Goal: Task Accomplishment & Management: Use online tool/utility

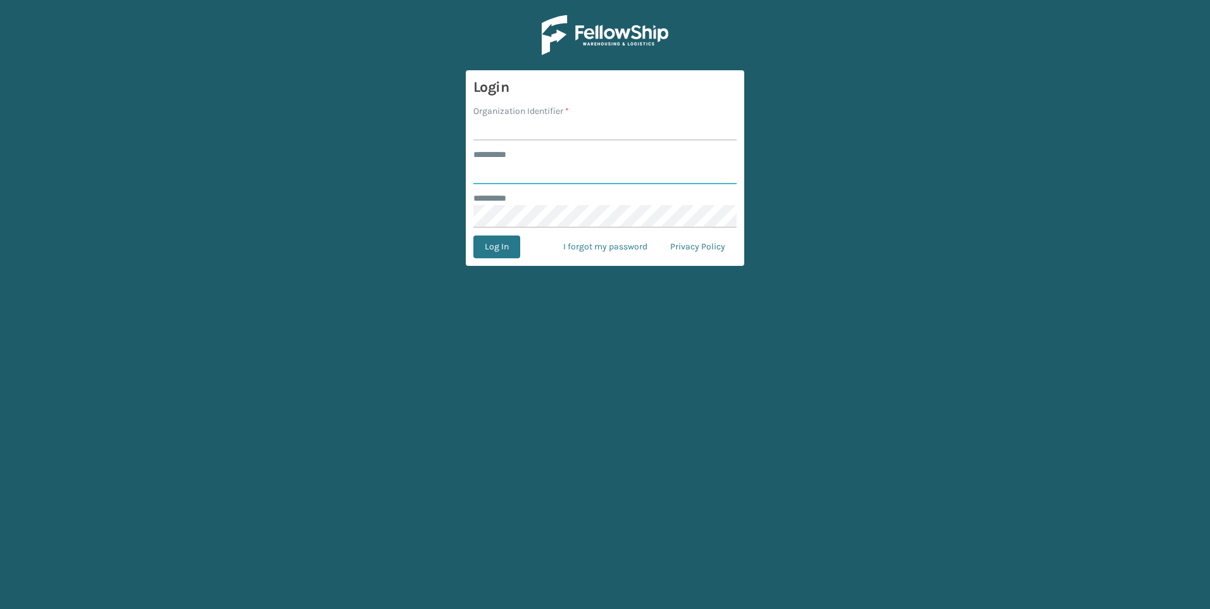
type input "*********"
click at [507, 126] on input "Organization Identifier *" at bounding box center [604, 129] width 263 height 23
type input "[GEOGRAPHIC_DATA]"
click at [510, 249] on button "Log In" at bounding box center [496, 246] width 47 height 23
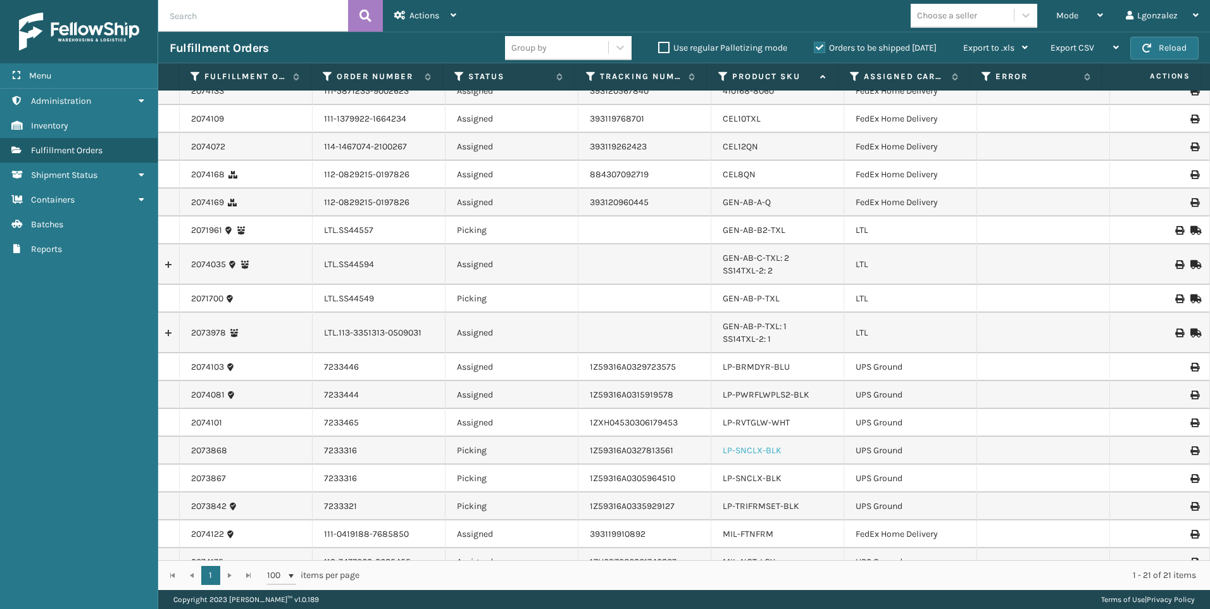
scroll to position [63, 0]
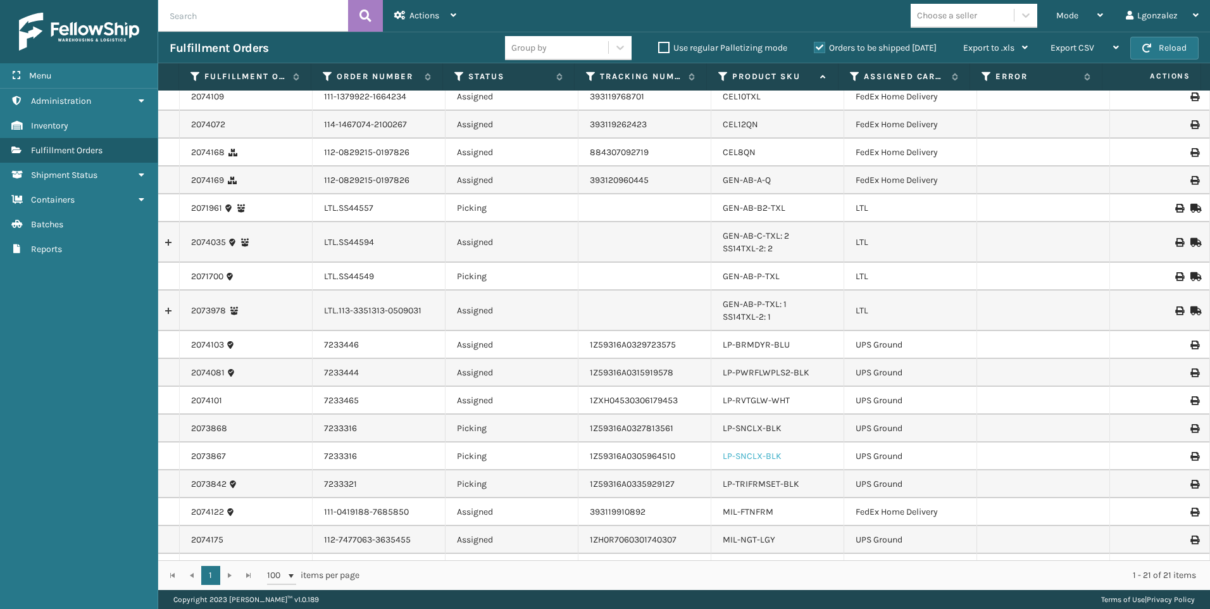
click at [739, 453] on link "LP-SNCLX-BLK" at bounding box center [752, 456] width 59 height 11
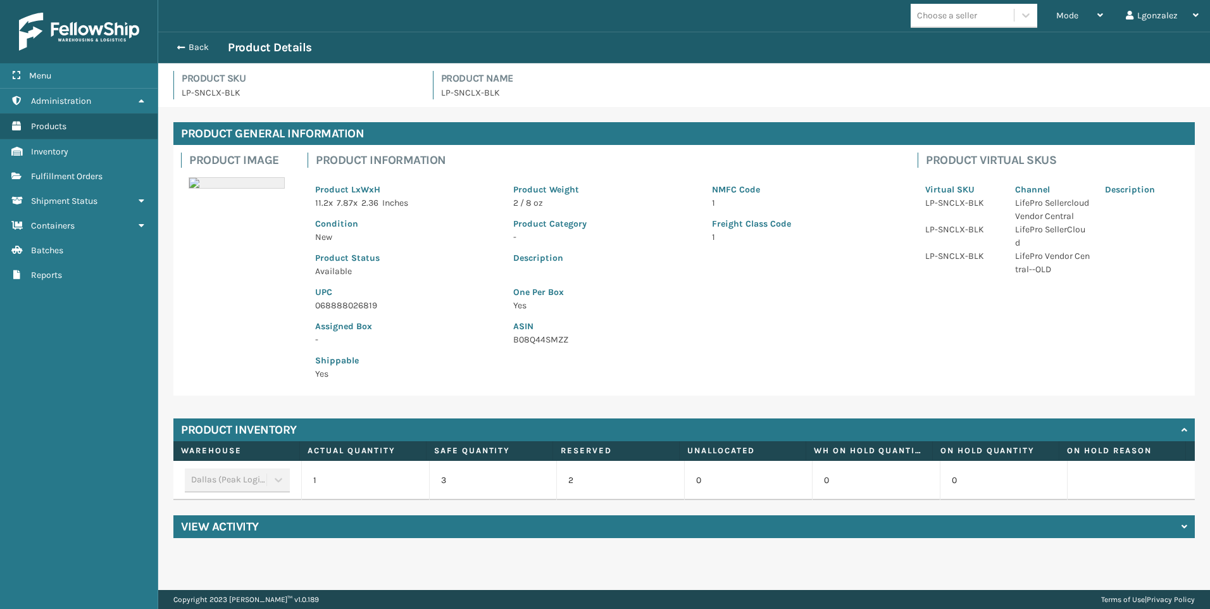
click at [225, 94] on p "LP-SNCLX-BLK" at bounding box center [300, 92] width 236 height 13
copy p "LP-SNCLX-BLK"
click at [203, 42] on button "Back" at bounding box center [199, 47] width 58 height 11
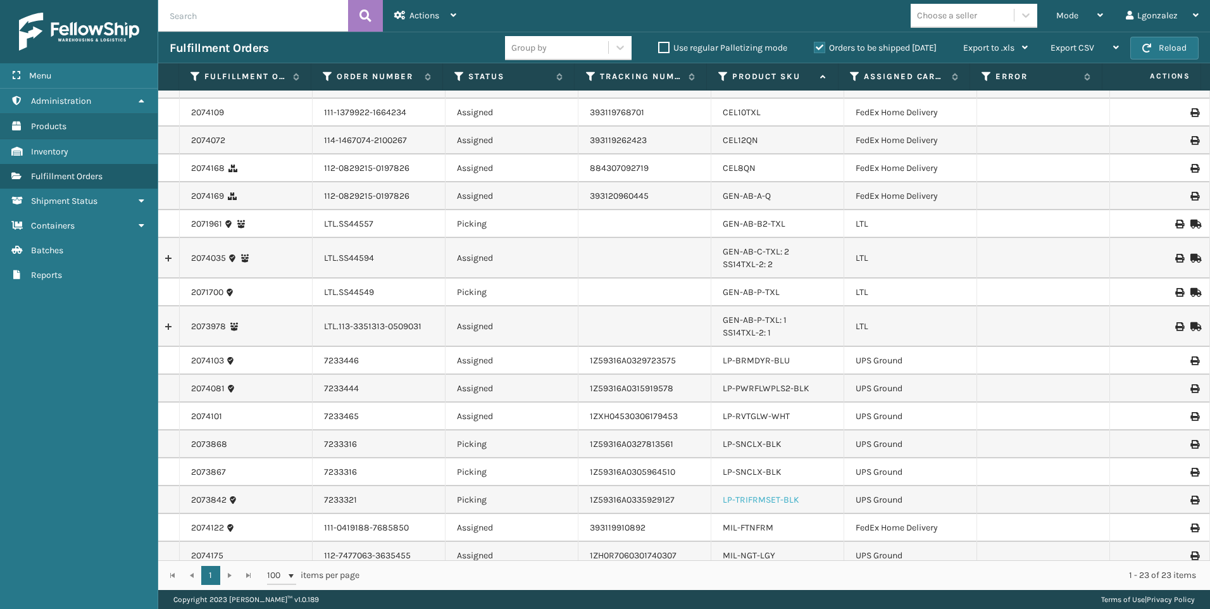
scroll to position [70, 0]
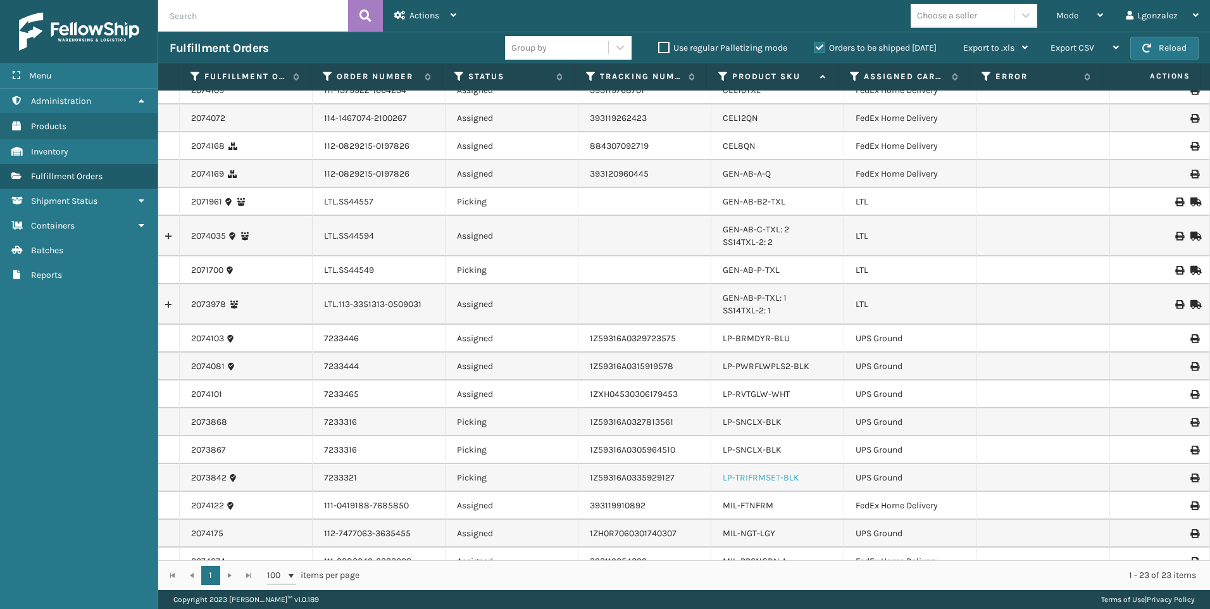
click at [749, 477] on link "LP-TRIFRMSET-BLK" at bounding box center [761, 477] width 77 height 11
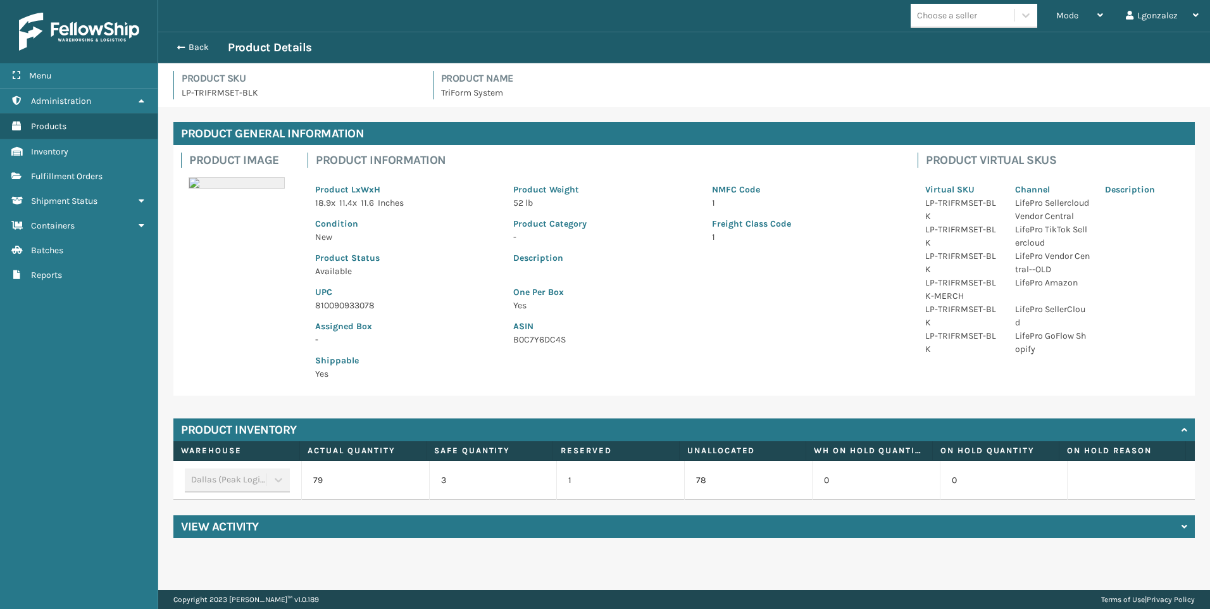
click at [345, 302] on p "810090933078" at bounding box center [406, 305] width 183 height 13
click at [346, 302] on p "810090933078" at bounding box center [406, 305] width 183 height 13
copy p "810090933078"
click at [209, 51] on button "Back" at bounding box center [199, 47] width 58 height 11
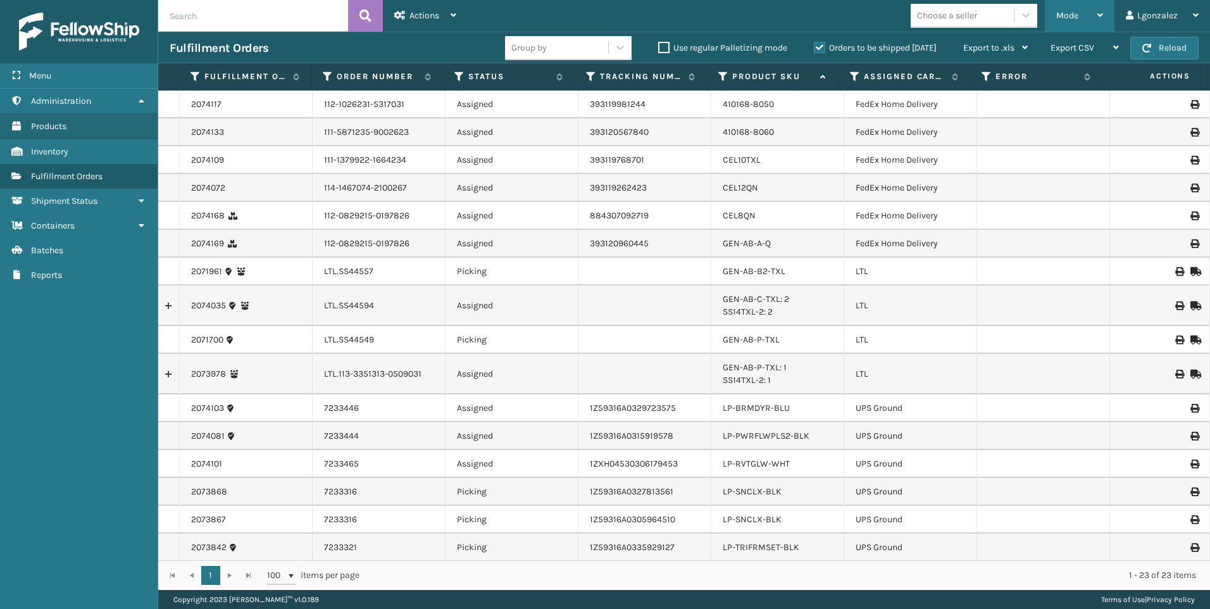
click at [1095, 20] on div "Mode" at bounding box center [1079, 16] width 47 height 32
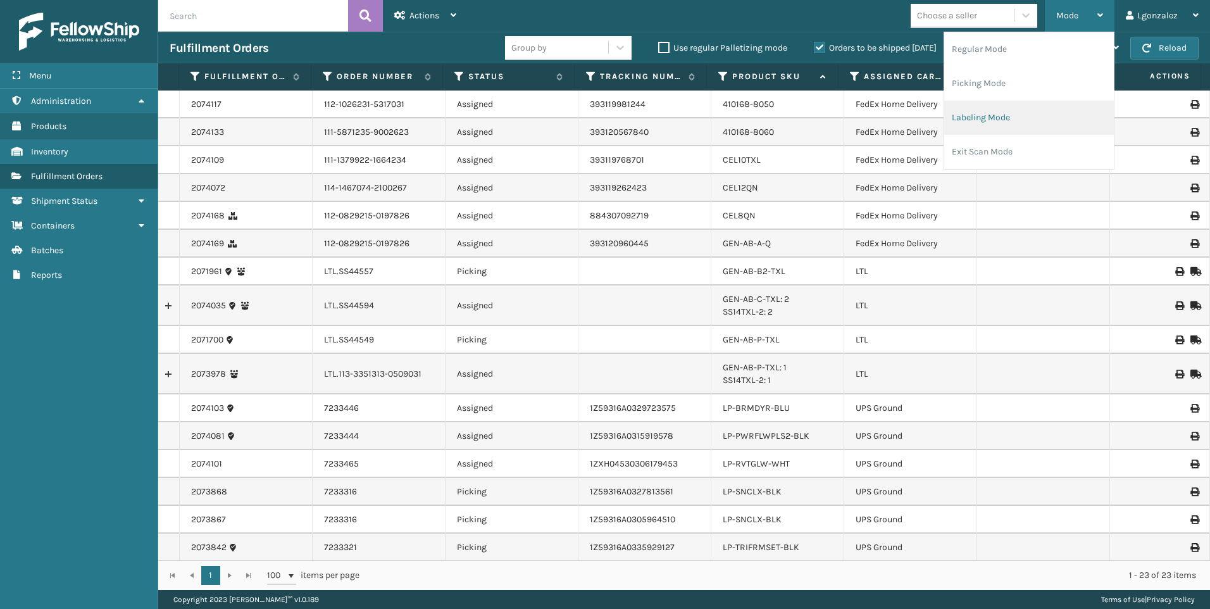
click at [1016, 123] on li "Labeling Mode" at bounding box center [1029, 118] width 170 height 34
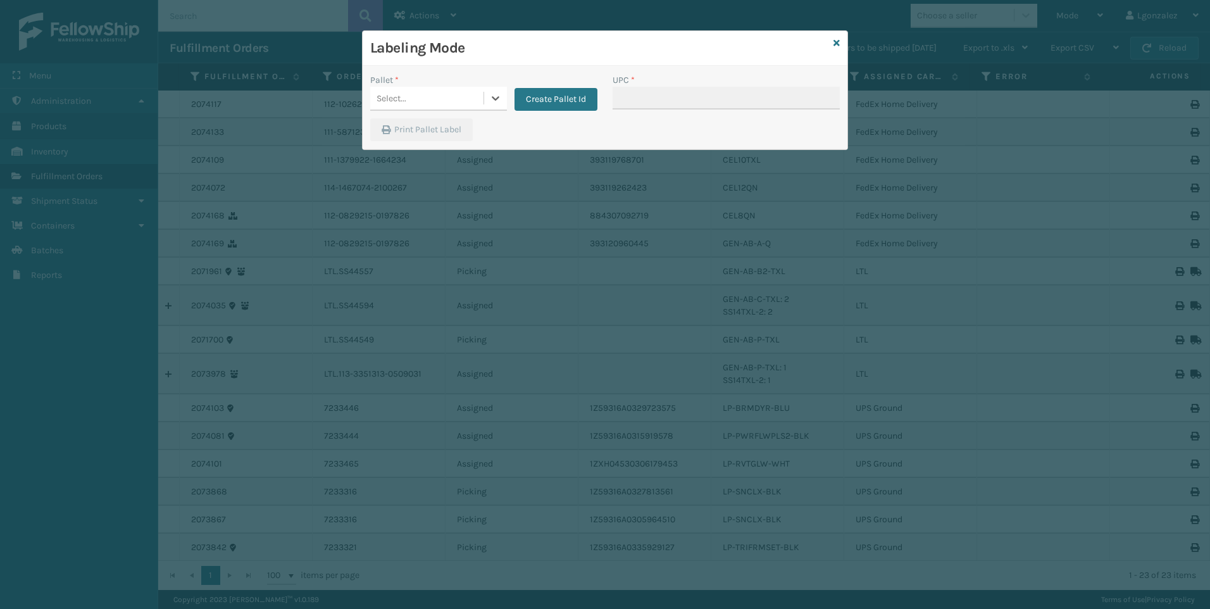
click at [490, 109] on div "Select..." at bounding box center [438, 99] width 137 height 24
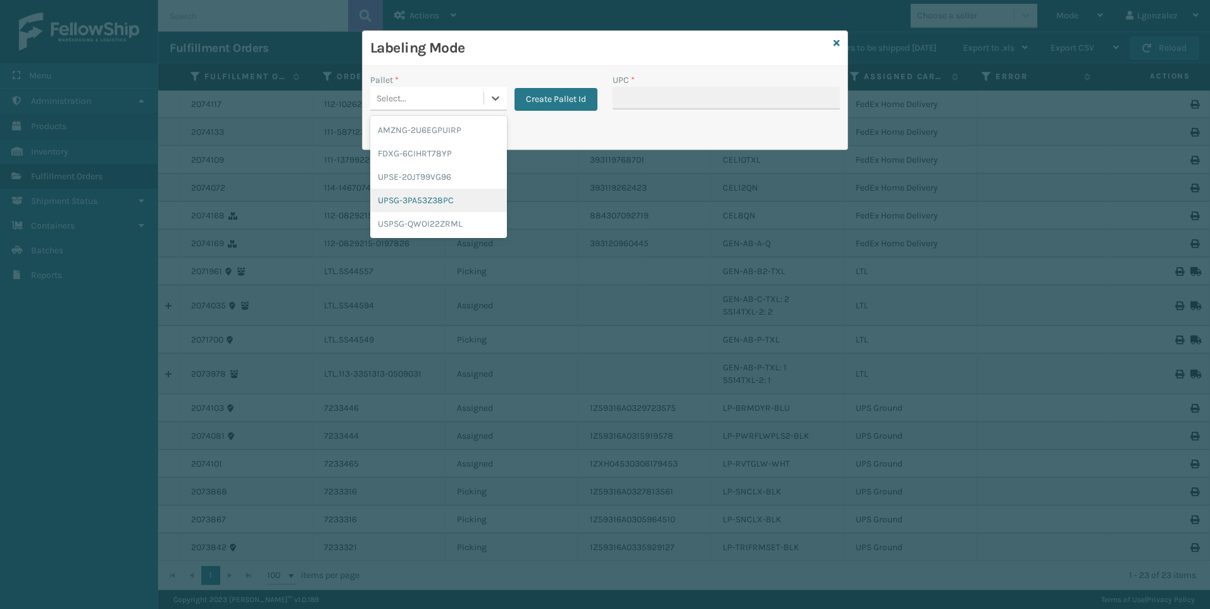
click at [418, 201] on div "UPSG-3PA53Z38PC" at bounding box center [438, 200] width 137 height 23
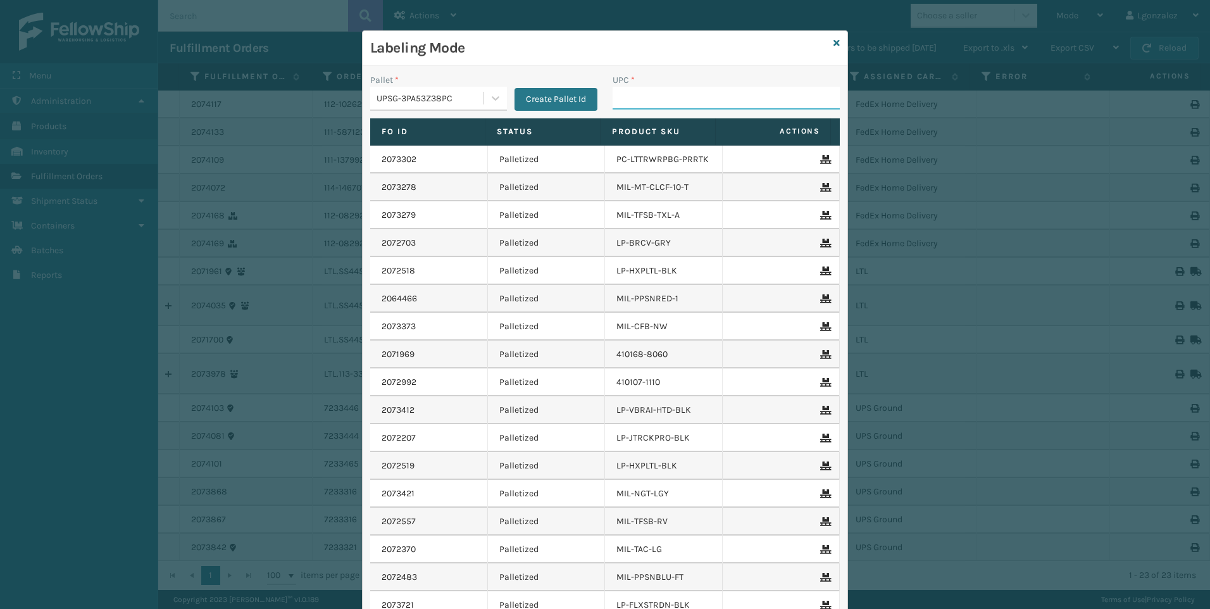
click at [652, 98] on input "UPC *" at bounding box center [726, 98] width 227 height 23
paste input "810090933078"
type input "810090933078"
click at [833, 42] on icon at bounding box center [836, 43] width 6 height 9
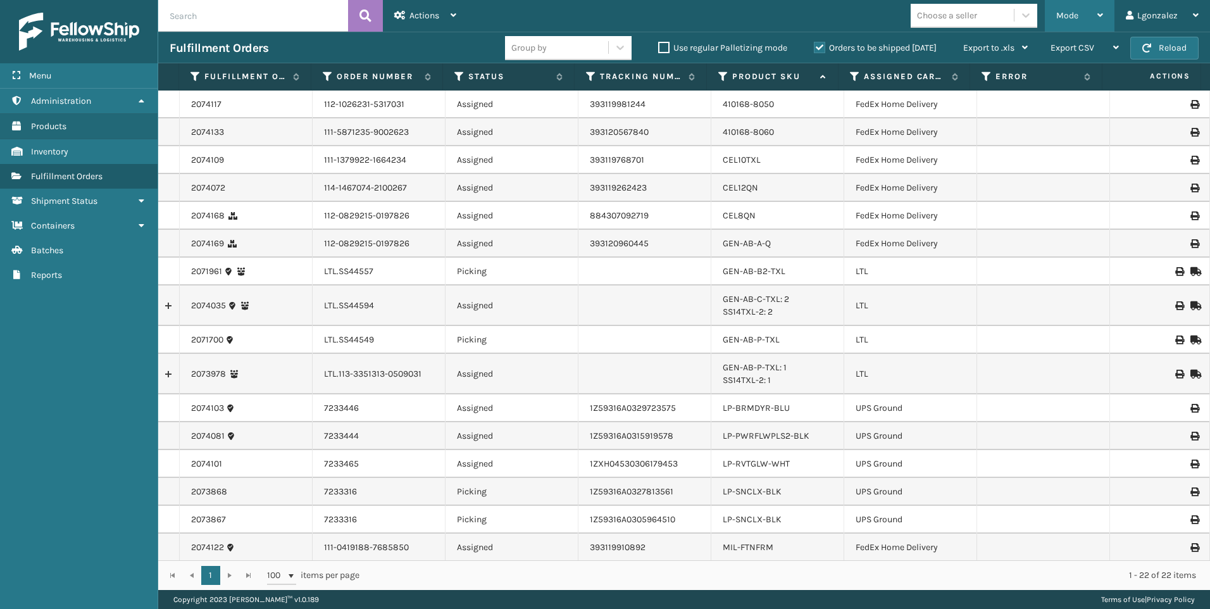
click at [1099, 15] on icon at bounding box center [1100, 15] width 6 height 9
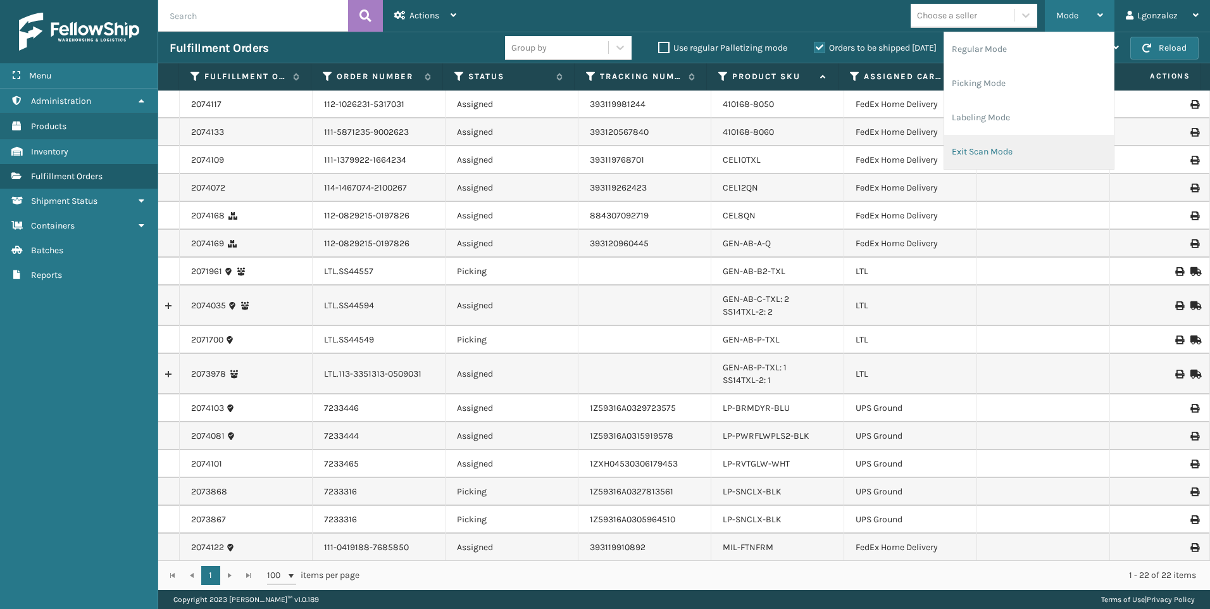
click at [1007, 142] on li "Exit Scan Mode" at bounding box center [1029, 152] width 170 height 34
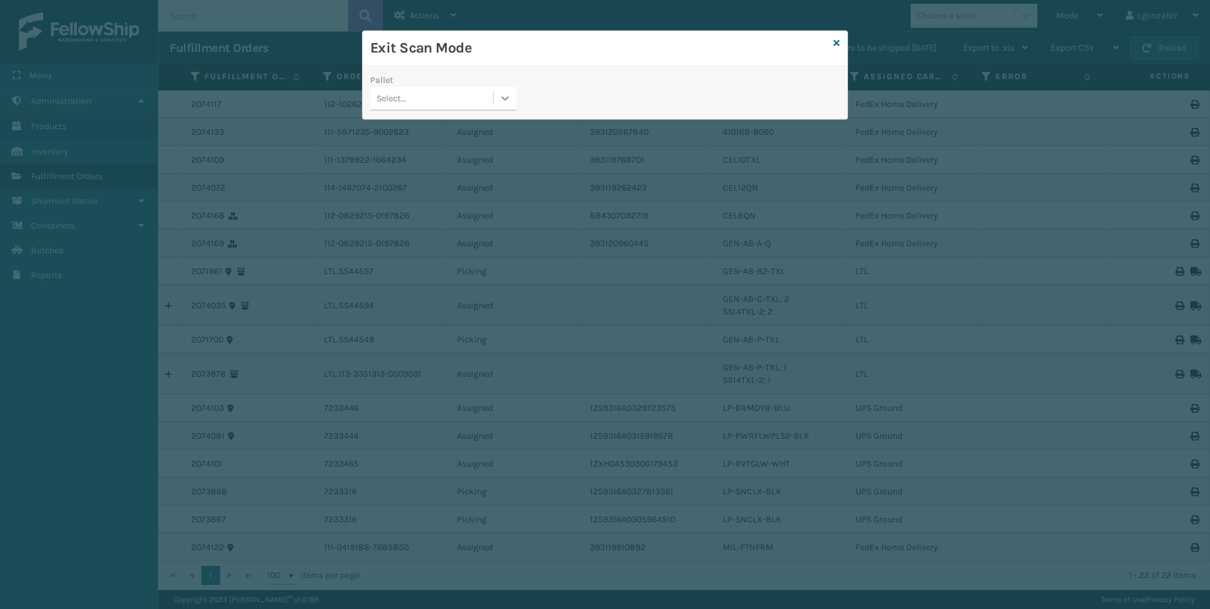
click at [509, 92] on icon at bounding box center [505, 98] width 13 height 13
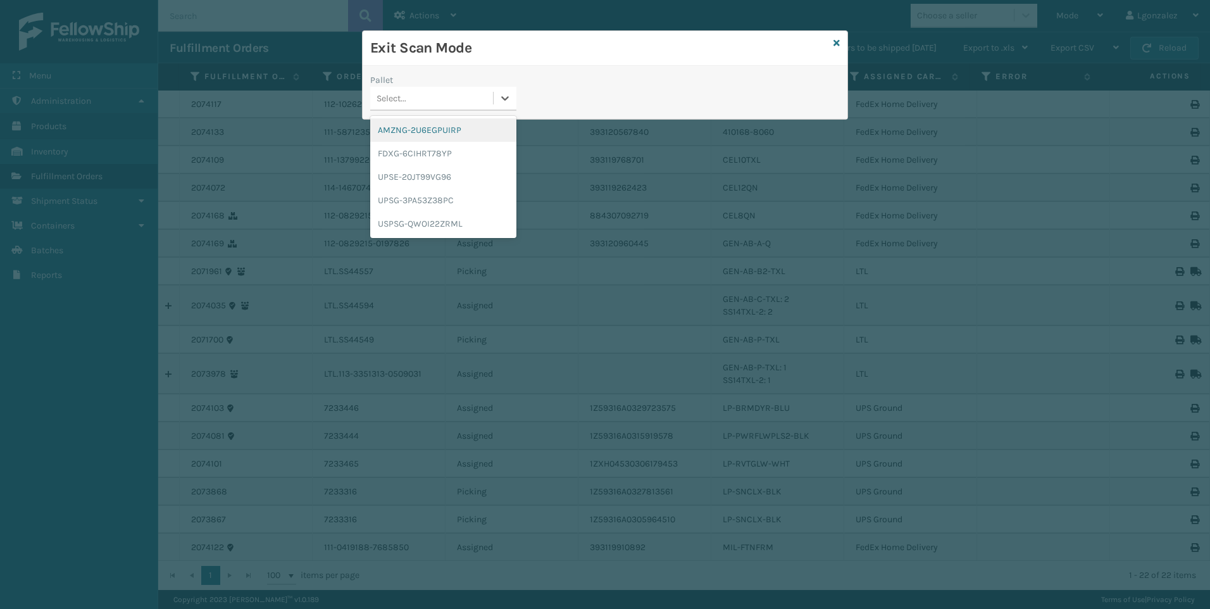
click at [451, 128] on div "AMZNG-2U6EGPUIRP" at bounding box center [443, 129] width 146 height 23
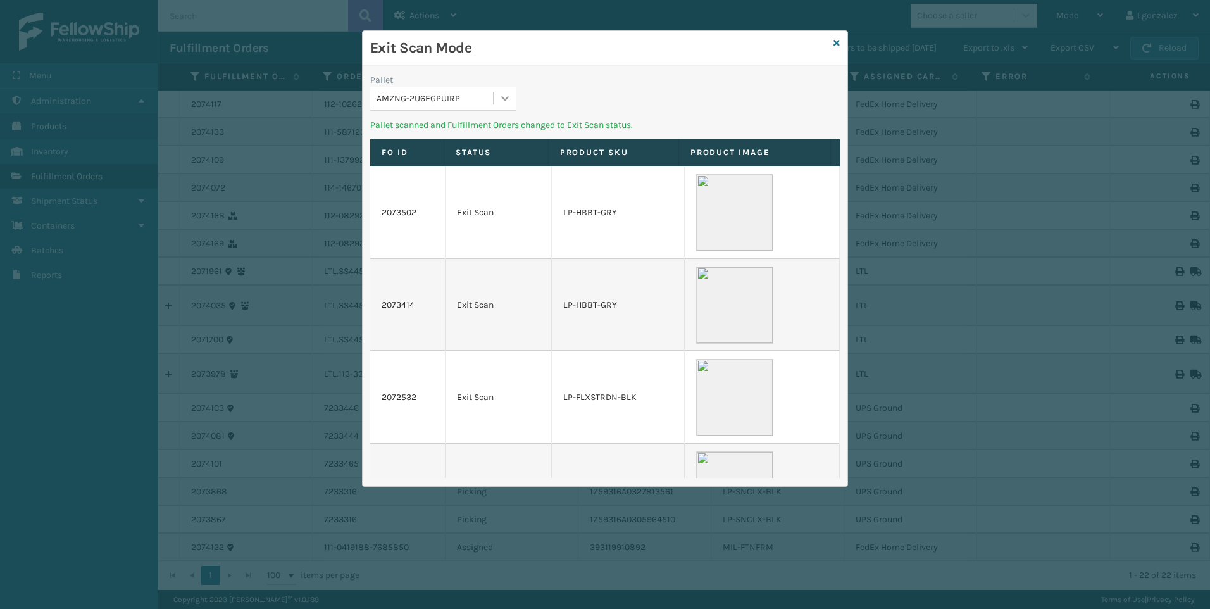
click at [498, 99] on div at bounding box center [505, 98] width 23 height 23
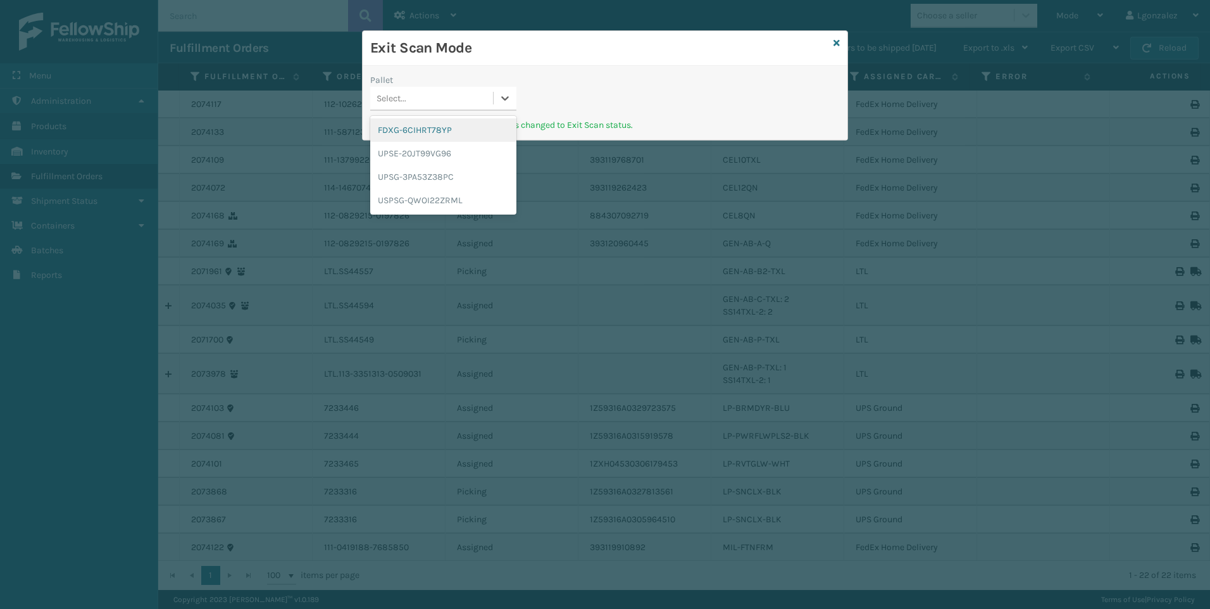
click at [459, 135] on div "FDXG-6CIHRT78YP" at bounding box center [443, 129] width 146 height 23
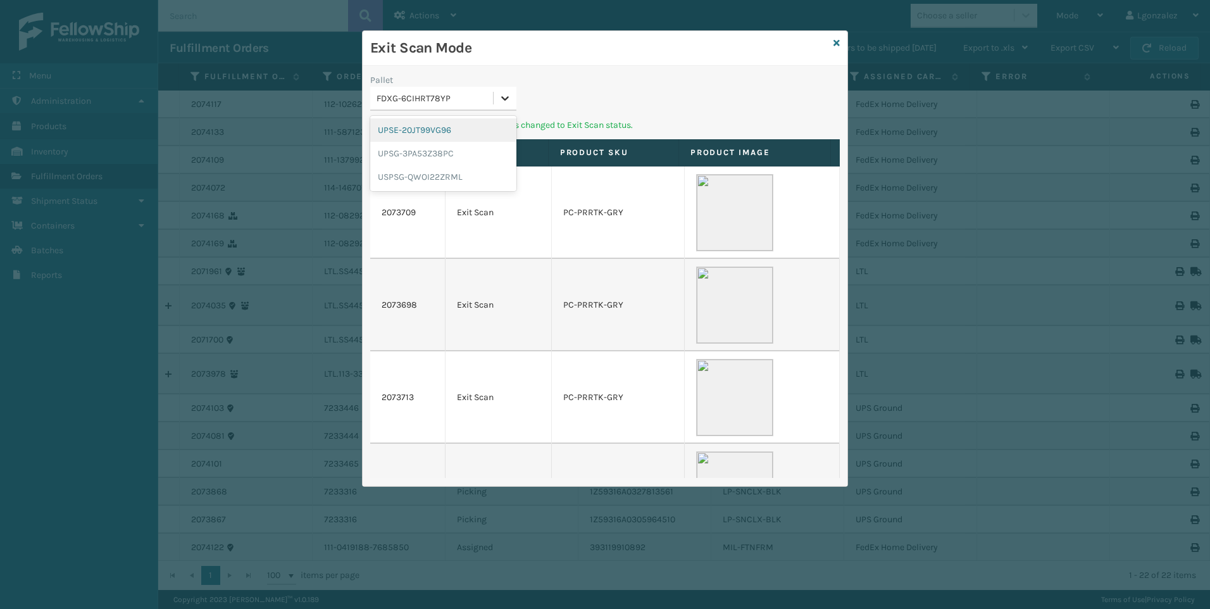
click at [498, 94] on div at bounding box center [505, 98] width 23 height 23
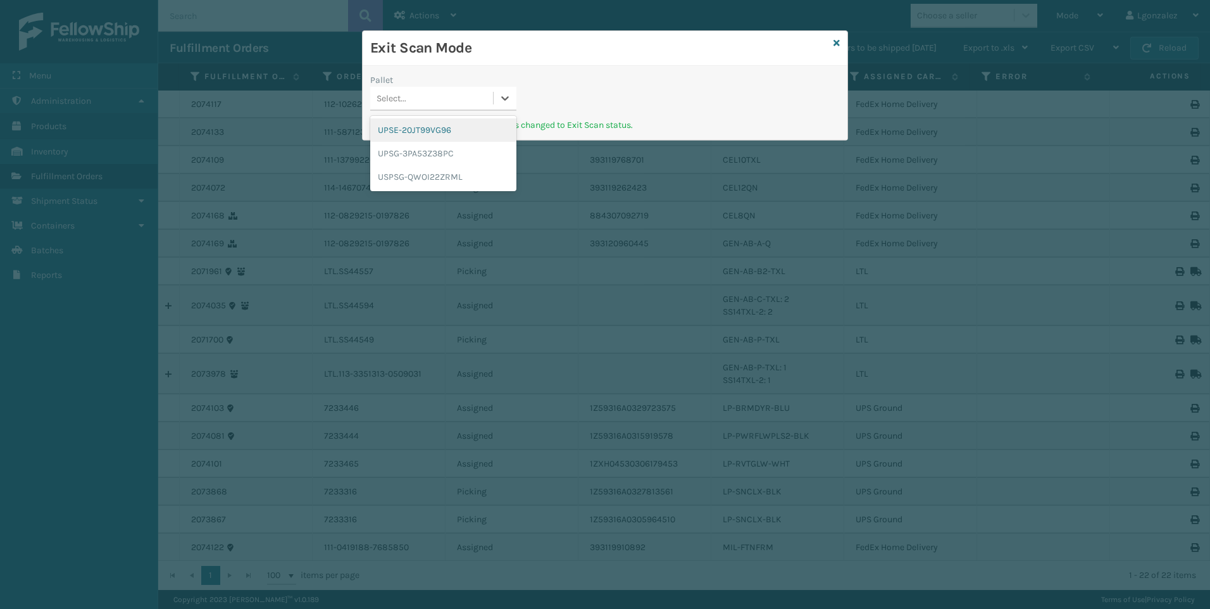
click at [464, 134] on div "UPSE-20JT99VG96" at bounding box center [443, 129] width 146 height 23
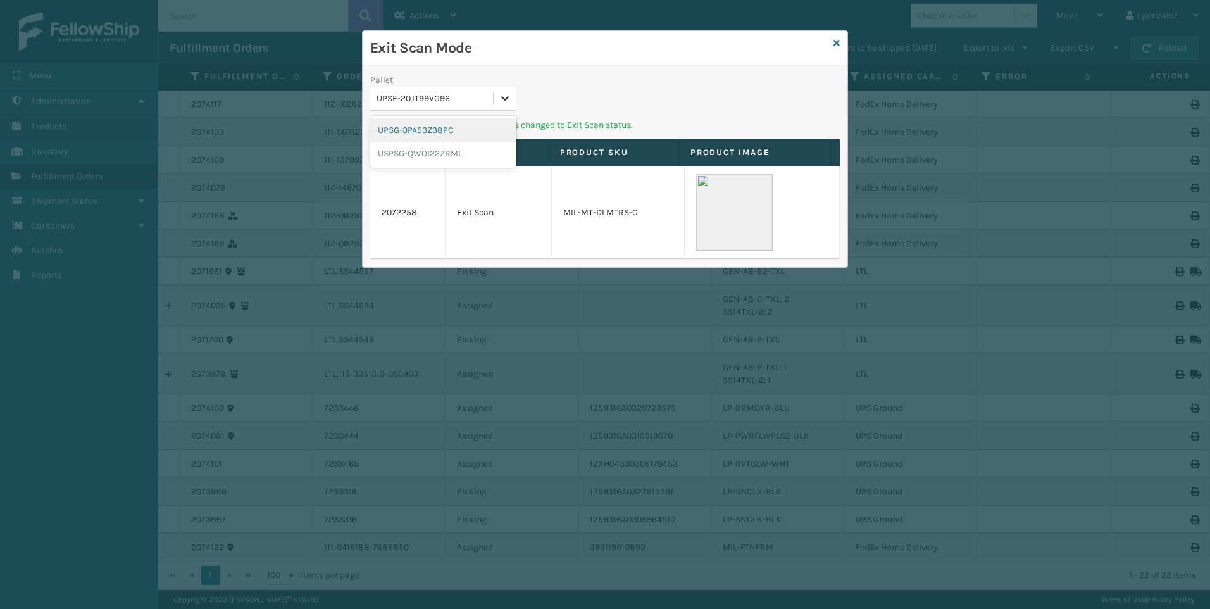
click at [500, 106] on div at bounding box center [505, 98] width 23 height 23
click at [463, 132] on div "UPSG-3PA53Z38PC" at bounding box center [443, 129] width 146 height 23
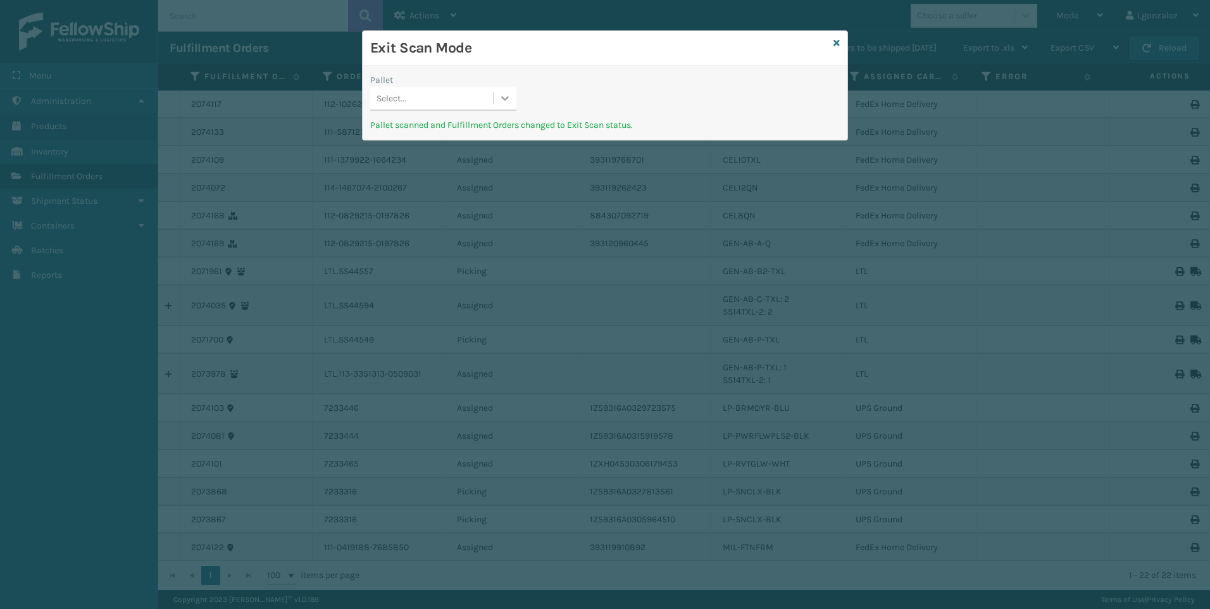
click at [504, 98] on icon at bounding box center [506, 98] width 8 height 4
click at [460, 135] on div "USPSG-QWOI22ZRML" at bounding box center [443, 129] width 146 height 23
click at [506, 107] on div at bounding box center [505, 98] width 23 height 23
click at [504, 105] on div at bounding box center [505, 98] width 23 height 23
click at [837, 40] on icon at bounding box center [836, 43] width 6 height 9
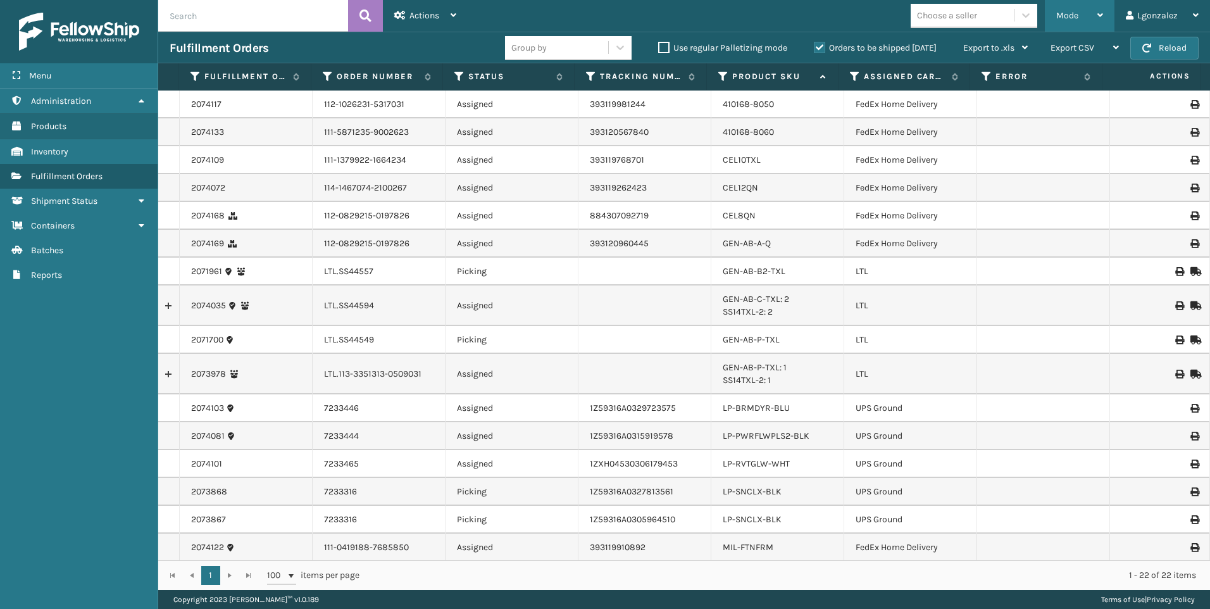
click at [1095, 17] on div "Mode" at bounding box center [1079, 16] width 47 height 32
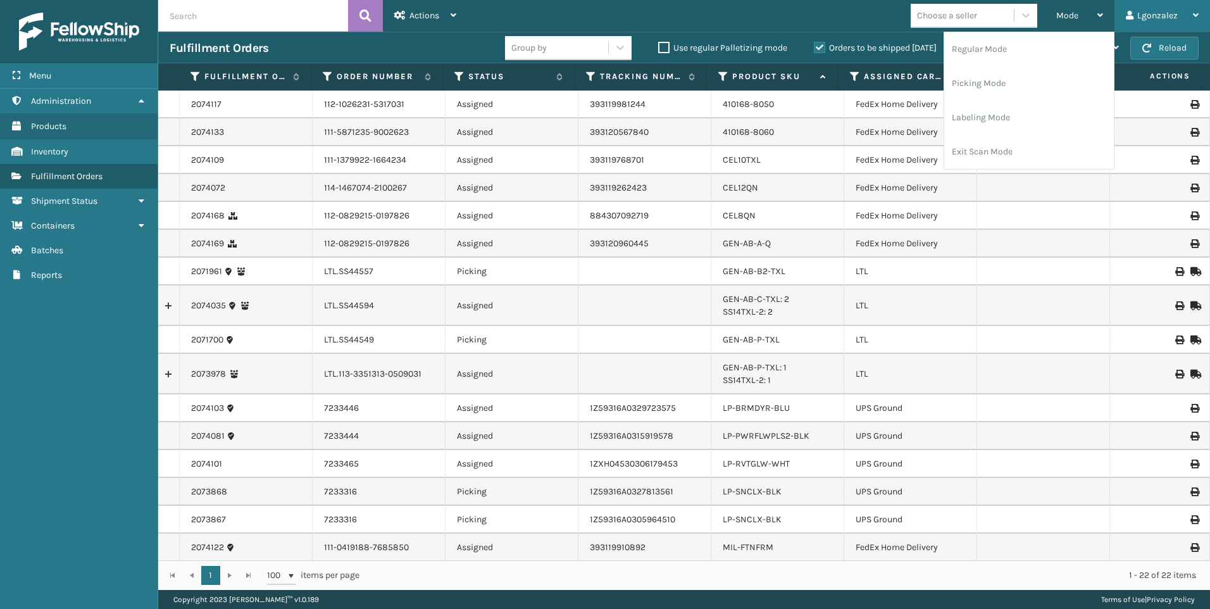
click at [1150, 13] on div "Lgonzalez" at bounding box center [1162, 16] width 73 height 32
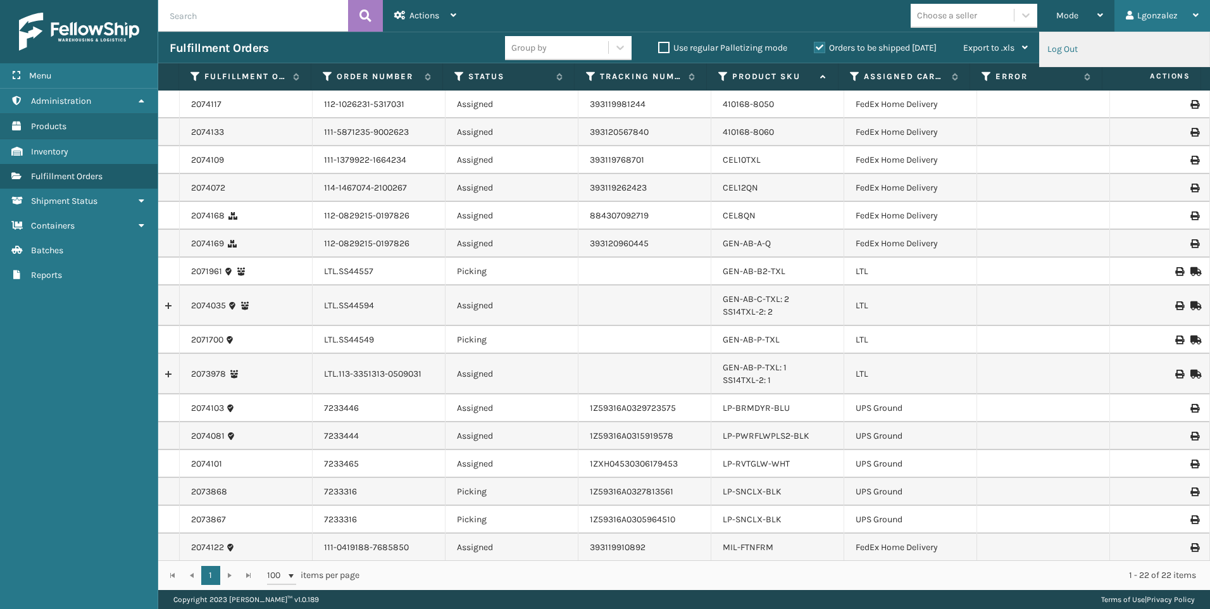
click at [1094, 57] on li "Log Out" at bounding box center [1125, 49] width 170 height 34
